Goal: Task Accomplishment & Management: Complete application form

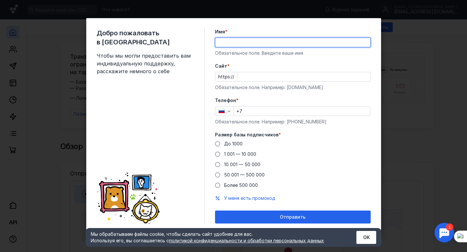
click at [321, 41] on input "Имя *" at bounding box center [292, 42] width 155 height 9
type input "[PERSON_NAME]"
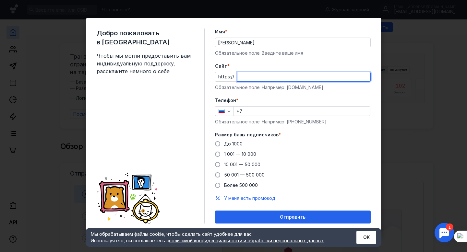
click at [335, 80] on input "Cайт *" at bounding box center [303, 76] width 133 height 9
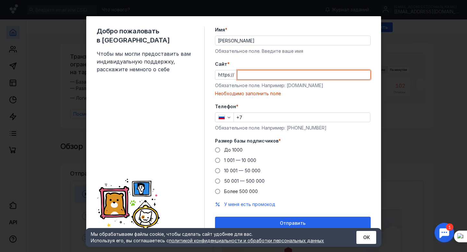
paste input "[DOMAIN_NAME][URL]"
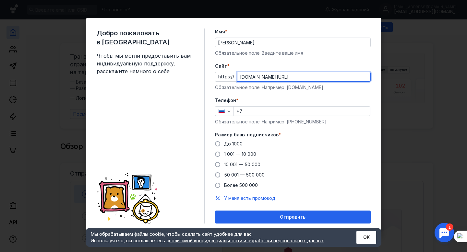
drag, startPoint x: 251, startPoint y: 76, endPoint x: 238, endPoint y: 76, distance: 13.0
click at [238, 76] on input "[DOMAIN_NAME][URL]" at bounding box center [303, 76] width 133 height 9
click at [322, 74] on input "[DOMAIN_NAME][URL]" at bounding box center [303, 76] width 133 height 9
type input "[DOMAIN_NAME][URL]"
click at [243, 152] on span "1 001 — 10 000" at bounding box center [240, 154] width 32 height 6
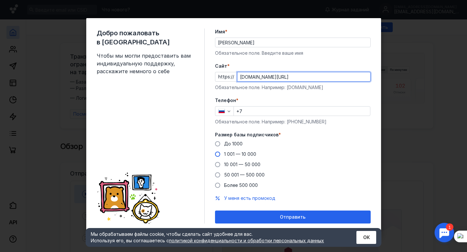
click at [0, 0] on input "1 001 — 10 000" at bounding box center [0, 0] width 0 height 0
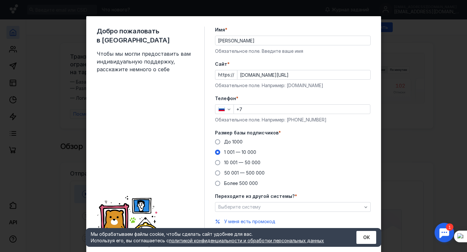
click at [263, 110] on input "+7" at bounding box center [302, 109] width 136 height 9
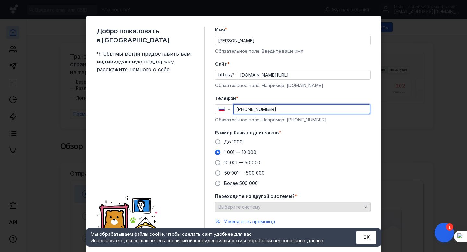
scroll to position [21, 0]
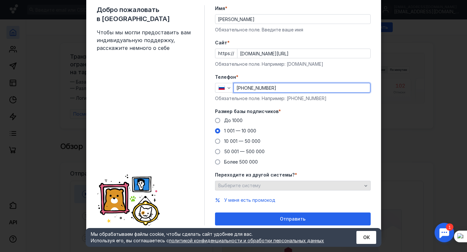
type input "[PHONE_NUMBER]"
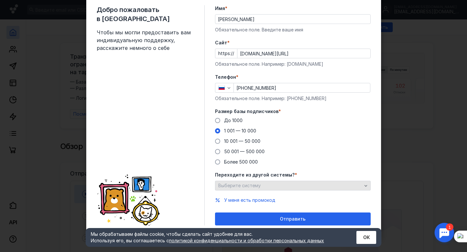
click at [313, 185] on div "Выберите систему" at bounding box center [290, 186] width 147 height 6
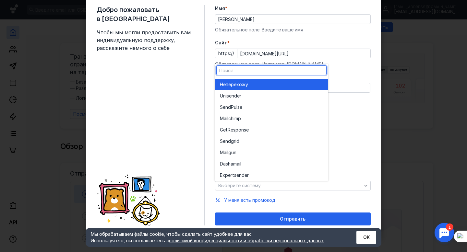
click at [259, 86] on div "Не перехожу" at bounding box center [271, 84] width 103 height 6
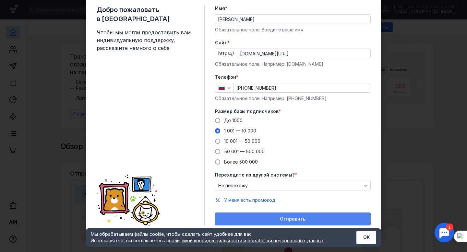
click at [281, 216] on div "Отправить" at bounding box center [293, 219] width 156 height 13
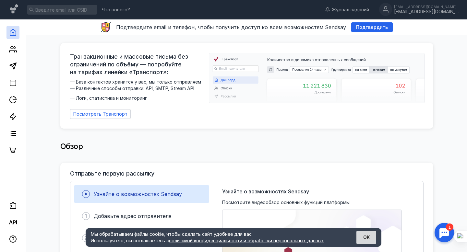
click at [366, 238] on button "ОК" at bounding box center [366, 237] width 20 height 13
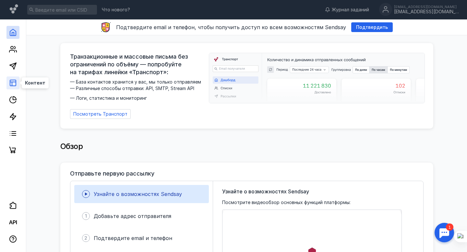
click at [13, 82] on line at bounding box center [13, 82] width 6 height 0
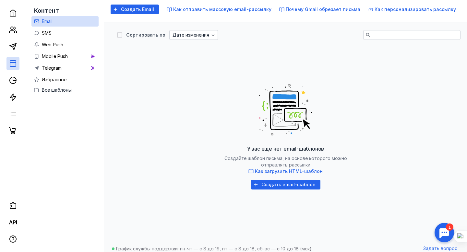
scroll to position [73, 0]
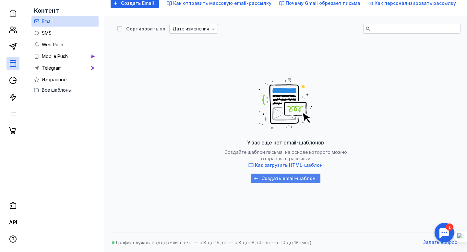
click at [304, 176] on span "Создать email-шаблон" at bounding box center [288, 179] width 54 height 6
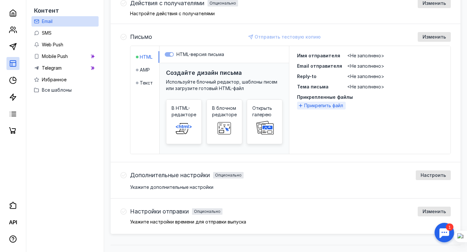
scroll to position [213, 0]
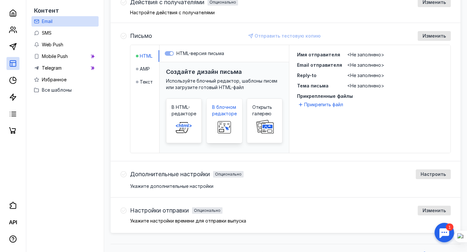
click at [220, 123] on rect at bounding box center [224, 128] width 13 height 12
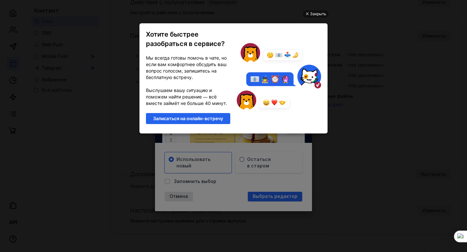
scroll to position [0, 0]
click at [319, 14] on div "Закрыть" at bounding box center [318, 13] width 16 height 7
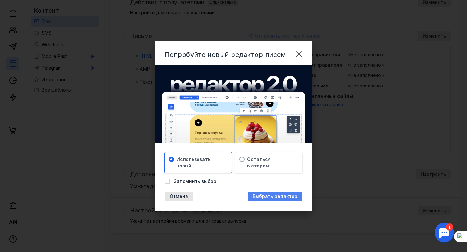
click at [274, 197] on span "Выбрать редактор" at bounding box center [275, 197] width 45 height 6
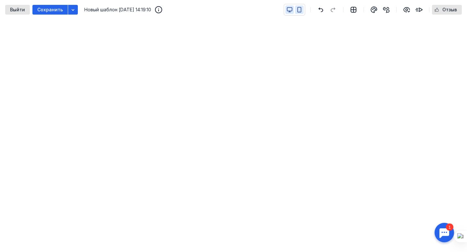
click at [300, 9] on icon "button" at bounding box center [299, 10] width 6 height 6
click at [288, 10] on icon "button" at bounding box center [290, 10] width 6 height 6
